Goal: Transaction & Acquisition: Purchase product/service

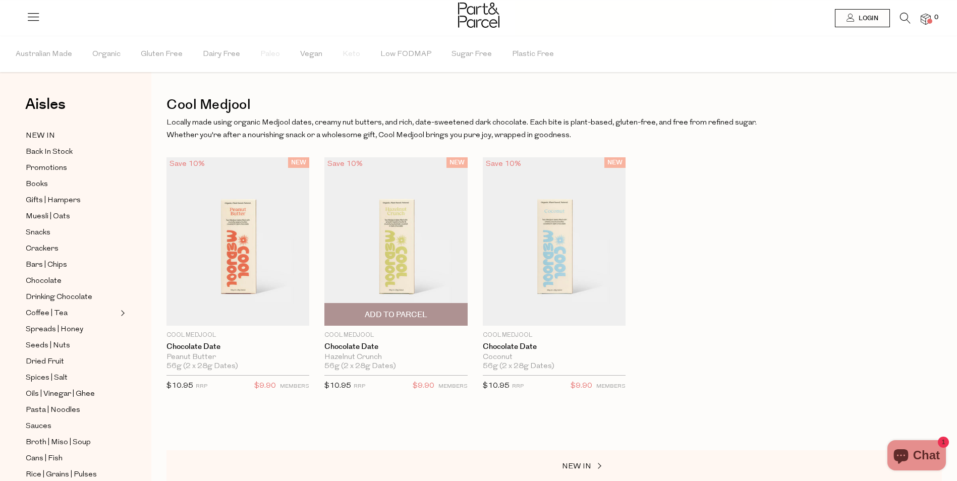
click at [402, 227] on img at bounding box center [395, 241] width 143 height 169
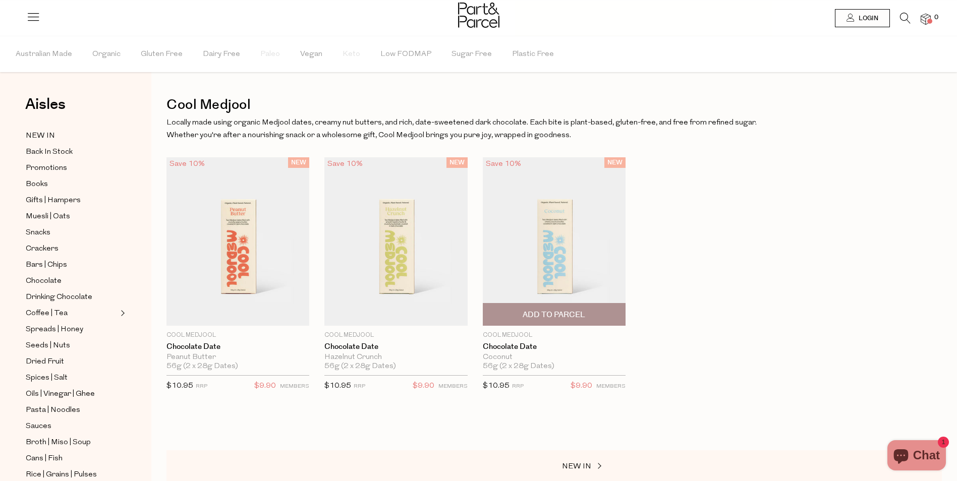
click at [541, 255] on img at bounding box center [554, 241] width 143 height 169
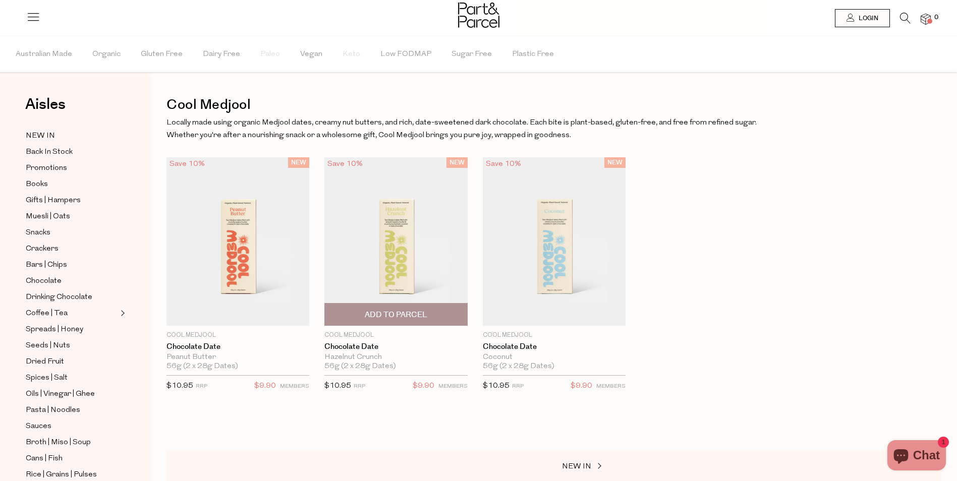
click at [401, 242] on img at bounding box center [395, 241] width 143 height 169
